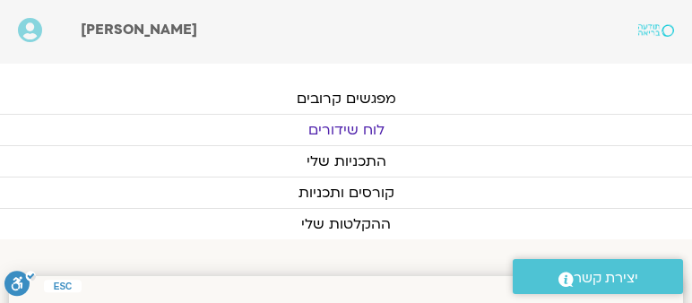
click at [358, 126] on link "לוח שידורים" at bounding box center [346, 130] width 692 height 30
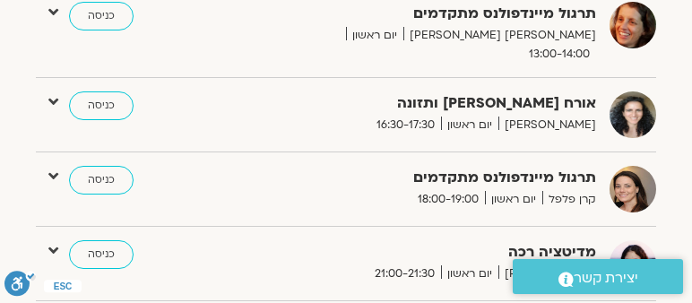
scroll to position [1023, 0]
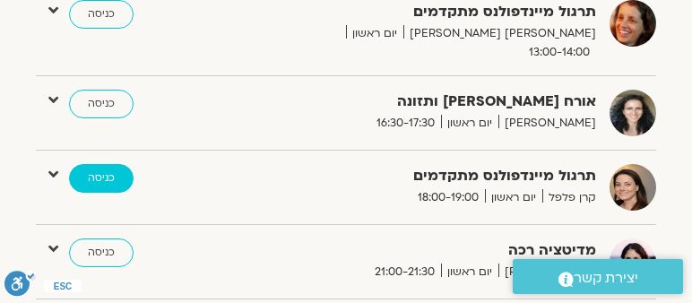
click at [104, 164] on link "כניסה" at bounding box center [101, 178] width 64 height 29
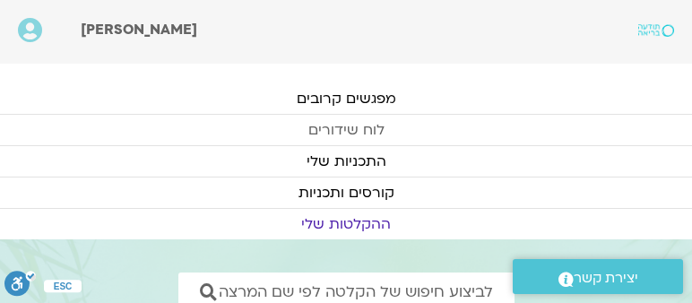
click at [356, 129] on link "לוח שידורים" at bounding box center [346, 130] width 692 height 30
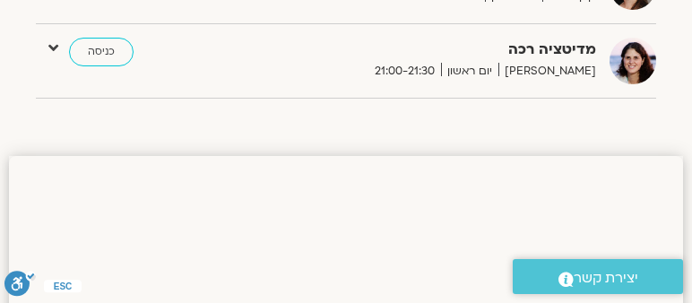
scroll to position [1228, 0]
